Goal: Task Accomplishment & Management: Complete application form

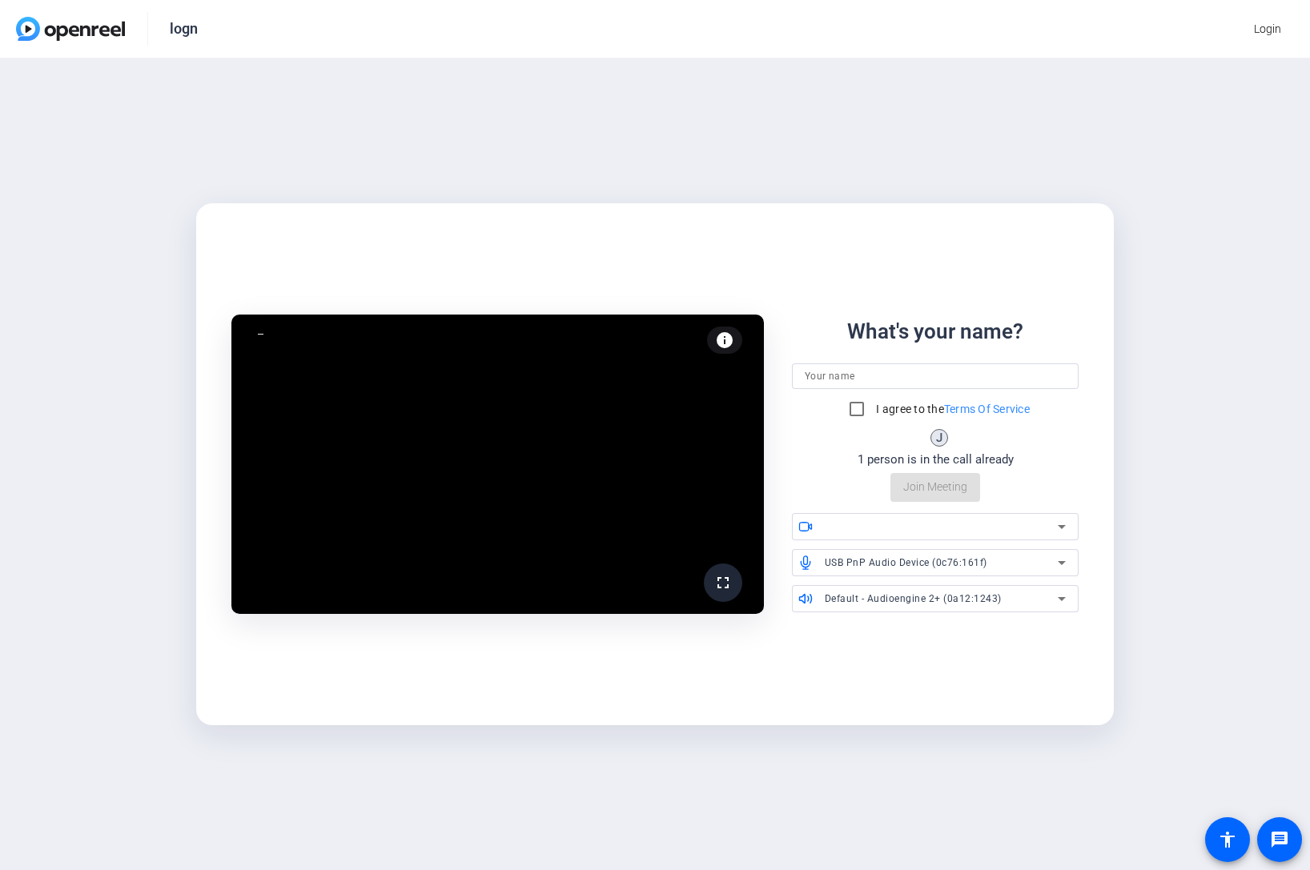
click at [813, 475] on div "What's your name? I agree to the Terms Of Service J 1 person is in the call alr…" at bounding box center [935, 409] width 287 height 186
click at [839, 375] on input at bounding box center [934, 376] width 261 height 19
type input "[PERSON_NAME]"
click at [925, 480] on div "What's your name? [PERSON_NAME] I agree to the Terms Of Service J 1 person is i…" at bounding box center [935, 409] width 287 height 186
click at [857, 408] on input "I agree to the Terms Of Service" at bounding box center [856, 409] width 32 height 32
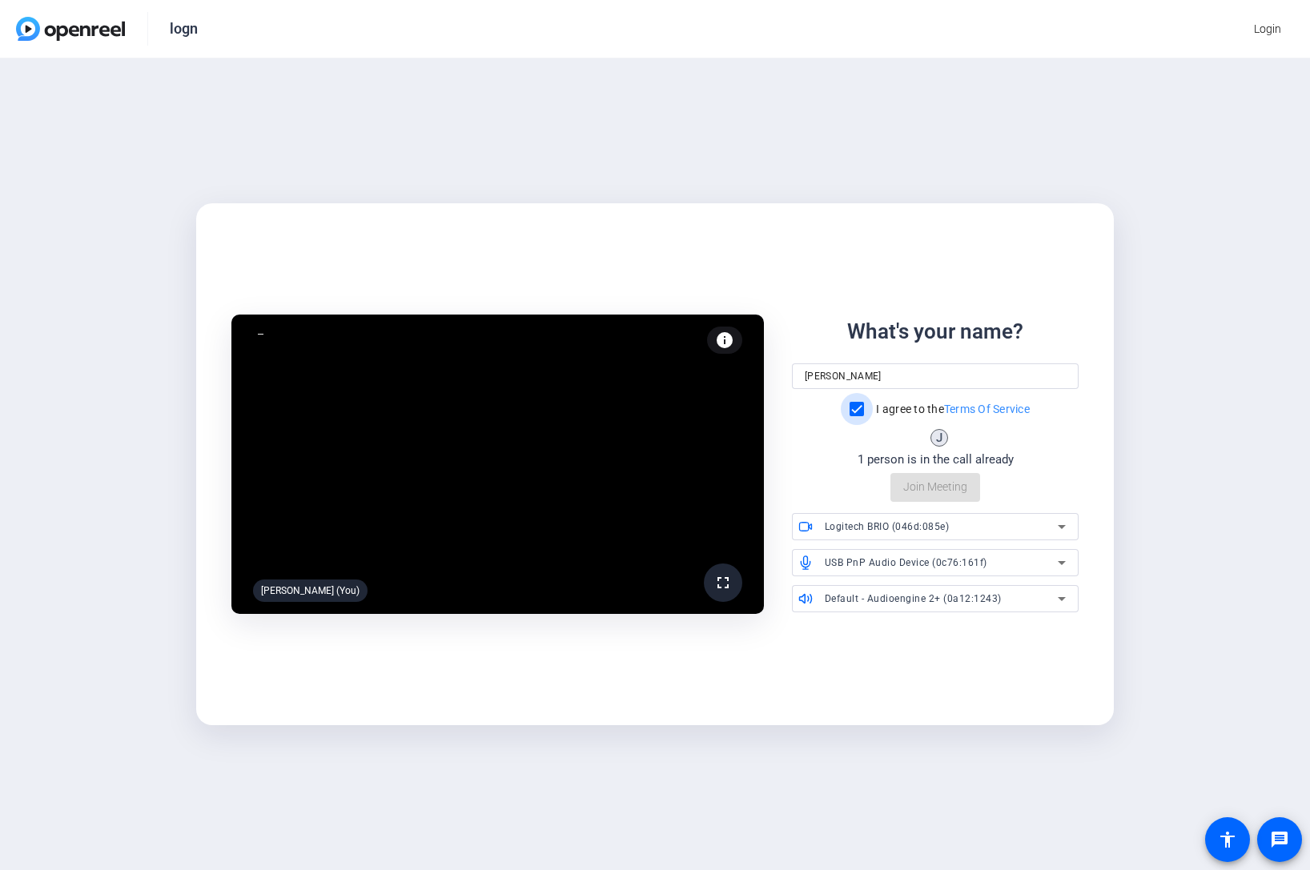
checkbox input "true"
click at [937, 486] on span "Join Meeting" at bounding box center [935, 487] width 64 height 17
